Goal: Task Accomplishment & Management: Manage account settings

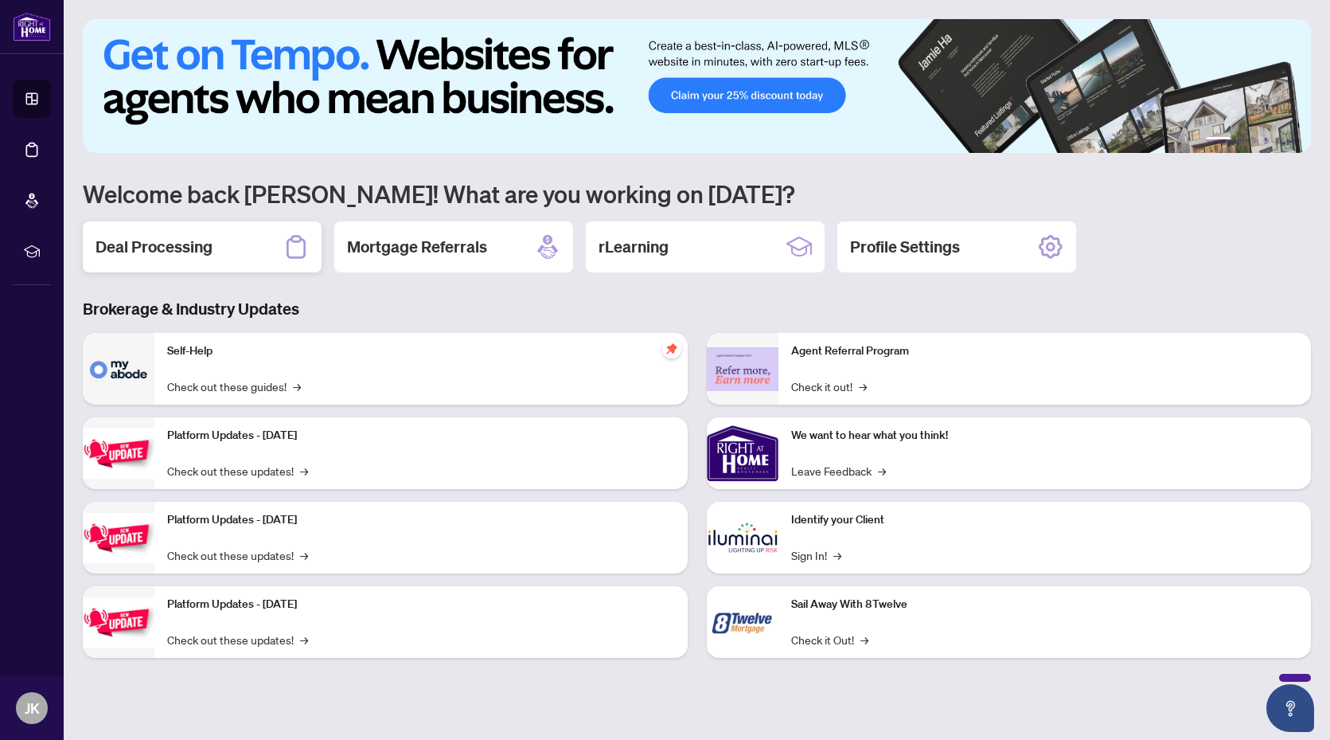
click at [230, 266] on div "Deal Processing" at bounding box center [202, 246] width 239 height 51
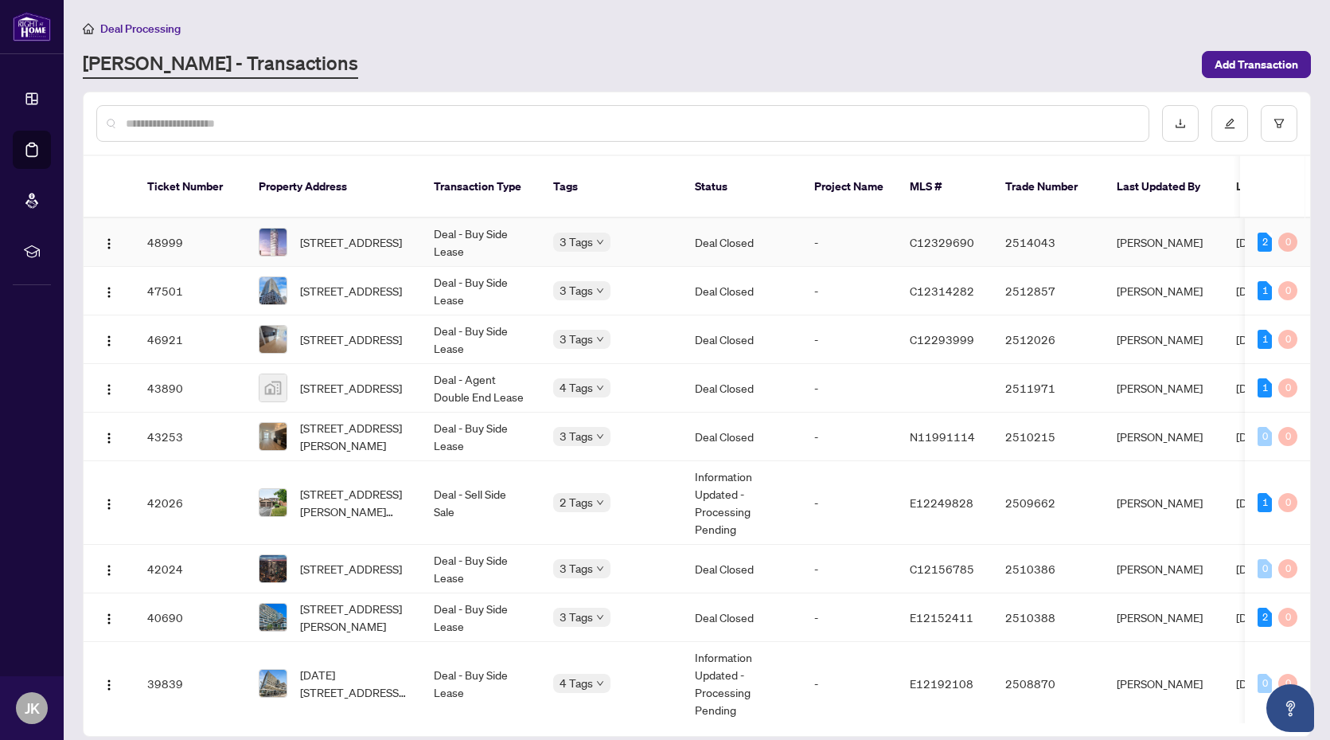
click at [825, 218] on td "-" at bounding box center [850, 242] width 96 height 49
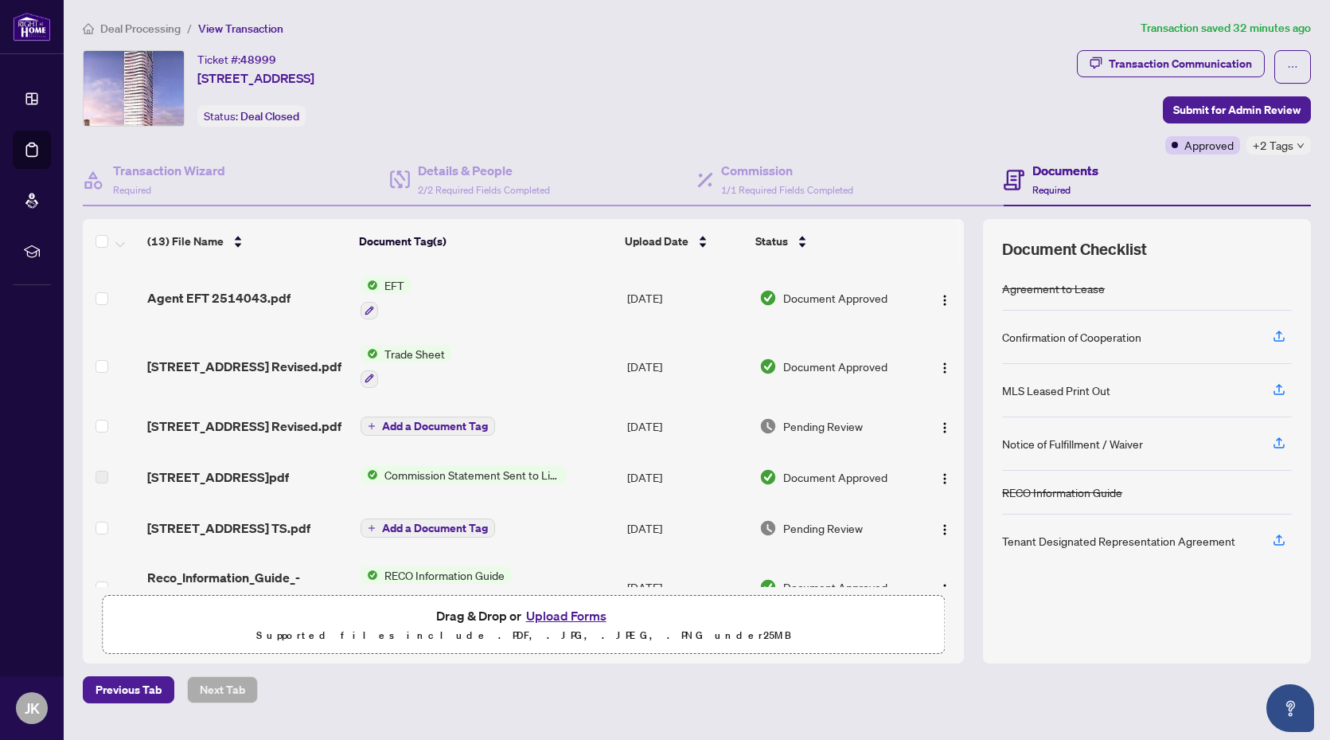
click at [502, 332] on td "Trade Sheet" at bounding box center [487, 366] width 267 height 68
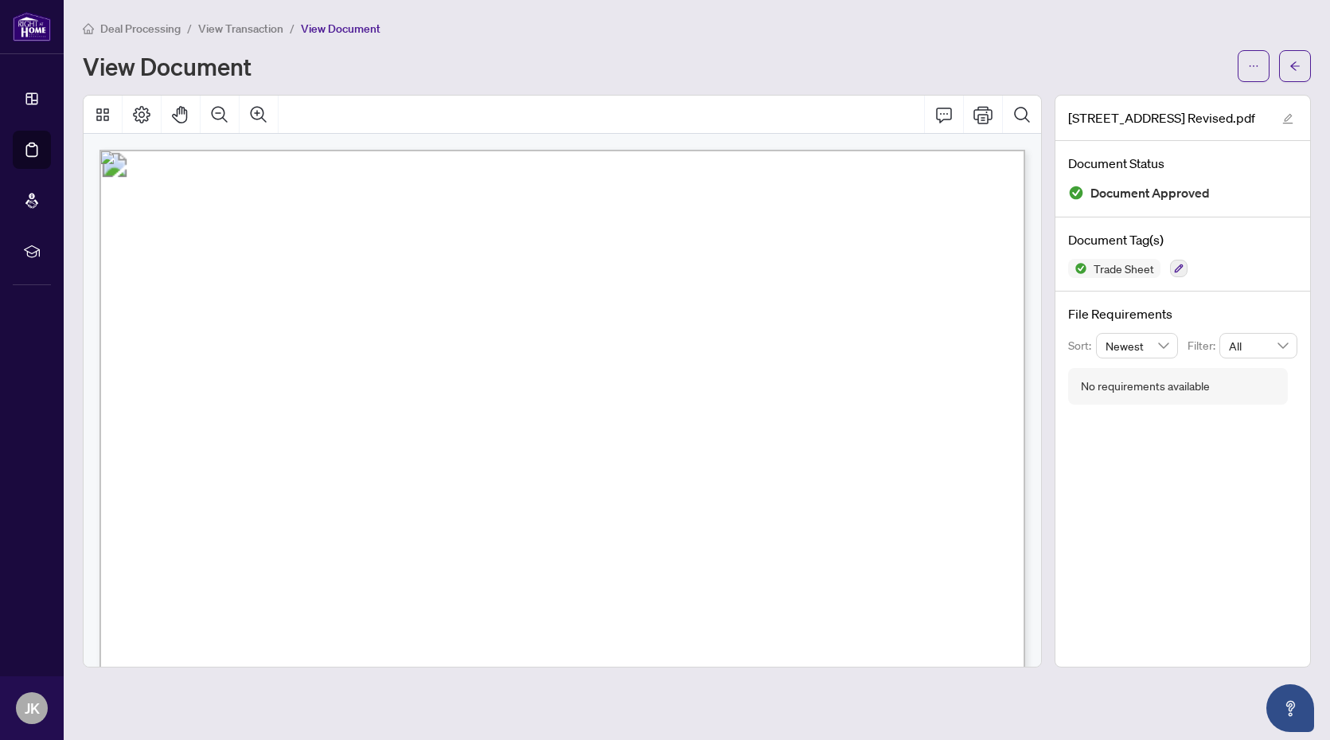
click at [271, 33] on span "View Transaction" at bounding box center [240, 28] width 85 height 14
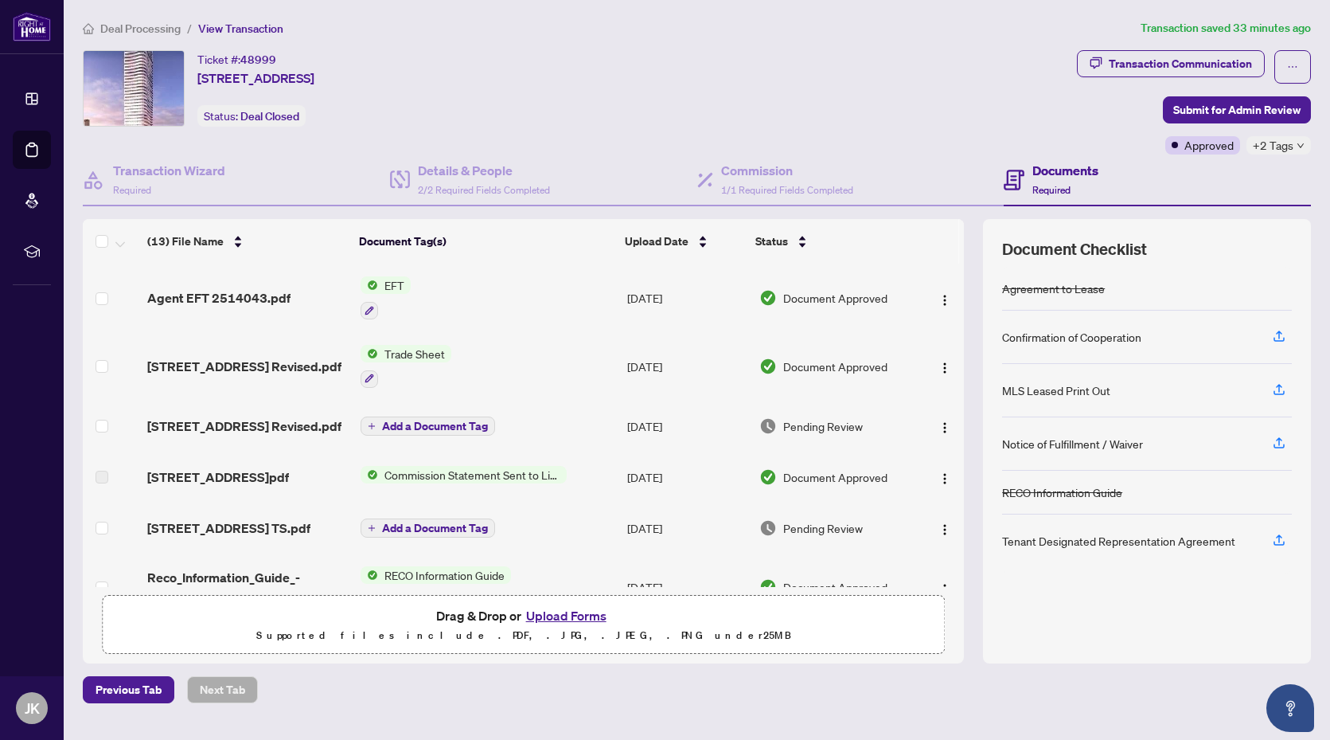
click at [216, 298] on span "Agent EFT 2514043.pdf" at bounding box center [218, 297] width 143 height 19
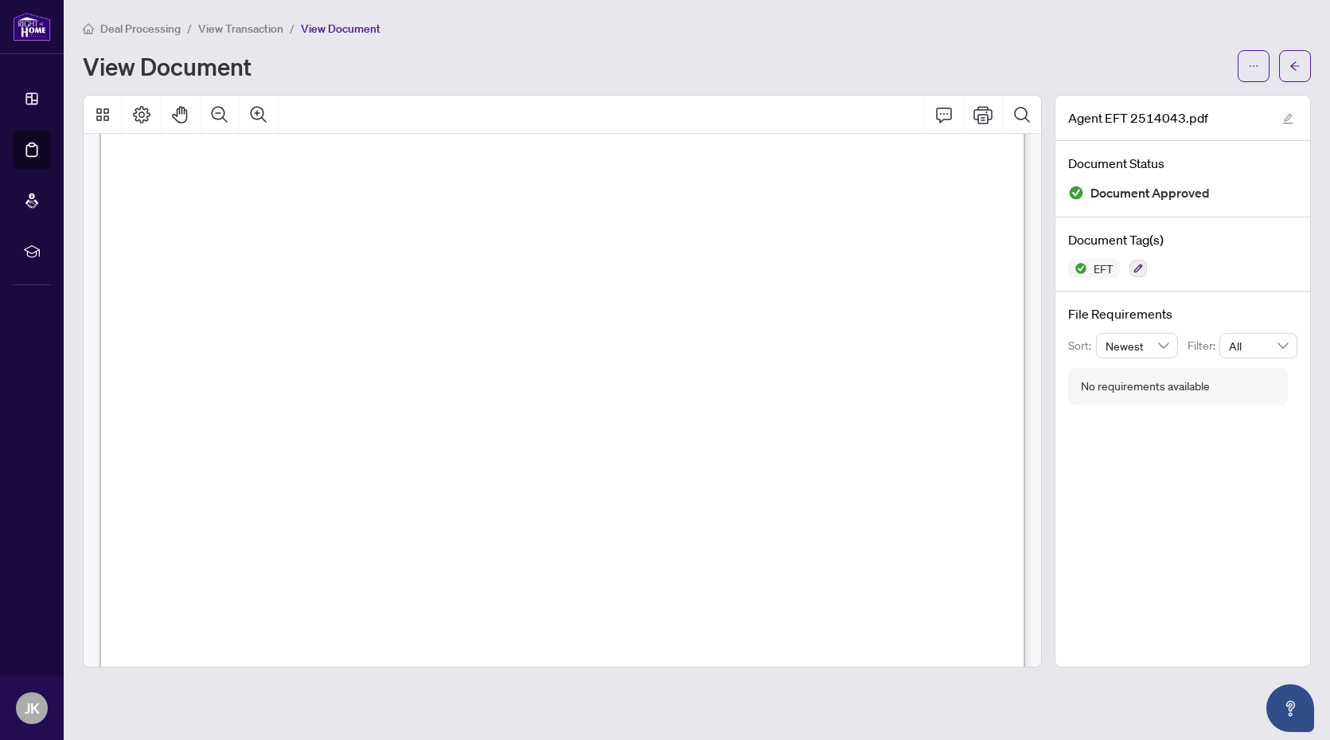
scroll to position [697, 0]
